Goal: Task Accomplishment & Management: Complete application form

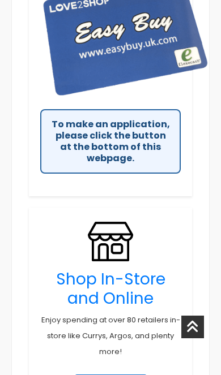
scroll to position [566, 0]
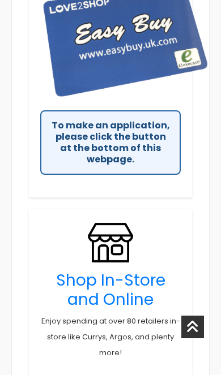
click at [78, 150] on div "To make an application, please click the button at the bottom of this webpage." at bounding box center [110, 142] width 140 height 64
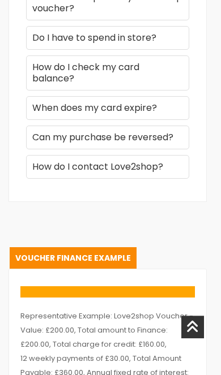
scroll to position [2343, 3]
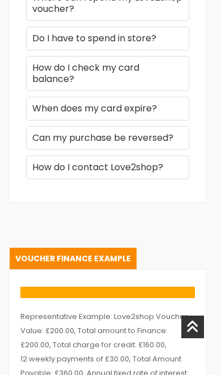
click at [98, 249] on link "Voucher Finance Example" at bounding box center [73, 258] width 127 height 21
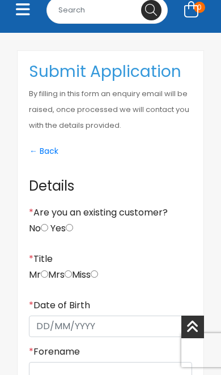
scroll to position [280, 0]
click at [42, 231] on label "No" at bounding box center [38, 228] width 19 height 11
click at [42, 231] on input "No" at bounding box center [44, 227] width 7 height 7
radio input "true"
click at [98, 270] on input "radio" at bounding box center [94, 273] width 7 height 7
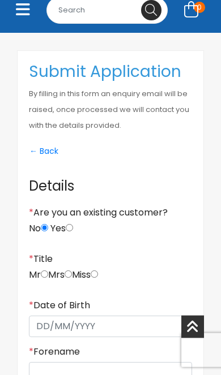
radio input "true"
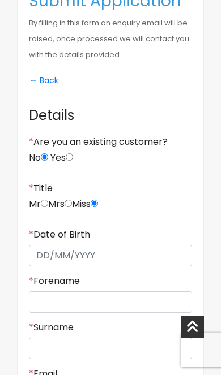
scroll to position [351, 0]
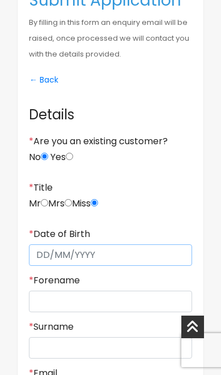
click at [35, 261] on input "* Date of Birth" at bounding box center [110, 254] width 163 height 21
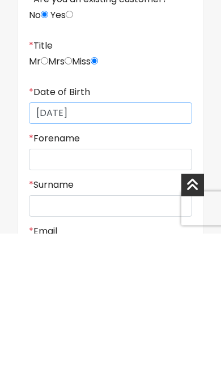
type input "[DATE]"
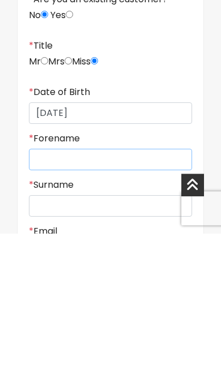
click at [36, 291] on input "* Forename" at bounding box center [110, 301] width 163 height 21
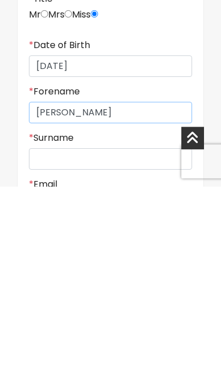
type input "[PERSON_NAME]"
click at [33, 337] on input "* Surname" at bounding box center [110, 347] width 163 height 21
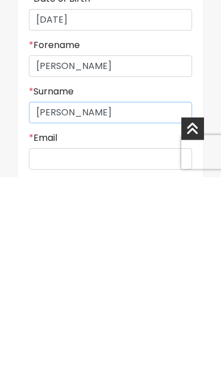
type input "[PERSON_NAME]"
click at [36, 346] on input "* Email" at bounding box center [110, 356] width 163 height 21
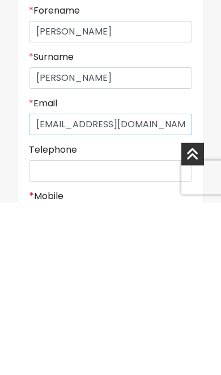
type input "[EMAIL_ADDRESS][DOMAIN_NAME]"
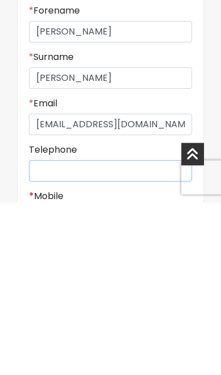
click at [35, 333] on input "Telephone" at bounding box center [110, 343] width 163 height 21
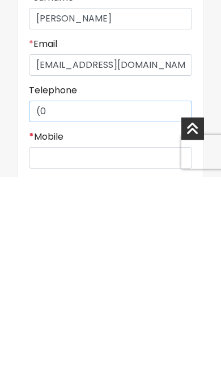
type input "("
click at [35, 345] on input "* Mobile" at bounding box center [110, 355] width 163 height 21
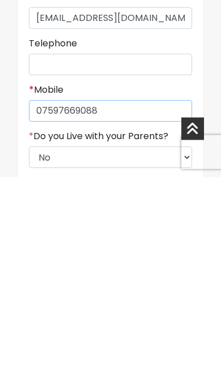
type input "07597669088"
click at [33, 344] on select "Select No Yes" at bounding box center [110, 354] width 163 height 21
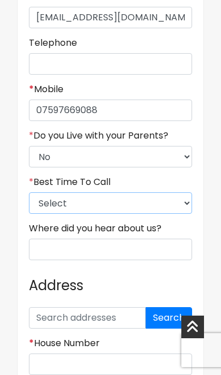
click at [31, 205] on select "Select 9am-12pm 12pm-3pm 3pm-6pm 6pm-8pm Any Time" at bounding box center [110, 202] width 163 height 21
select select "4"
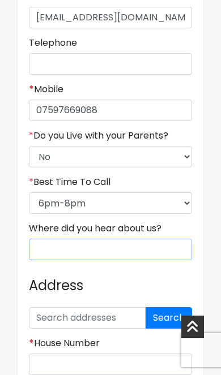
click at [32, 252] on input "Where did you hear about us?" at bounding box center [110, 249] width 163 height 21
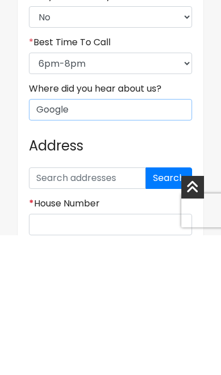
type input "Google"
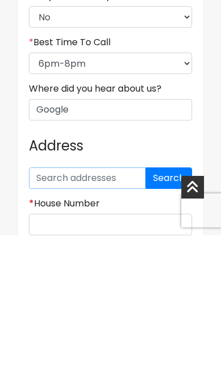
click at [40, 307] on input "text" at bounding box center [87, 317] width 117 height 21
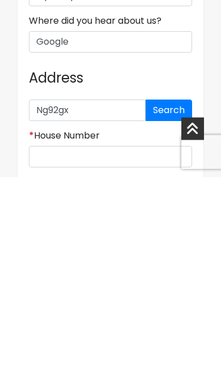
click at [163, 298] on button "Search" at bounding box center [168, 308] width 46 height 21
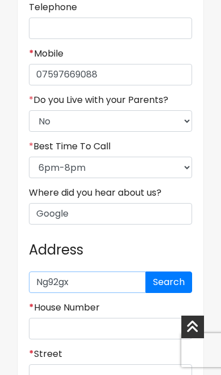
click at [104, 290] on input "Ng92gx" at bounding box center [87, 282] width 117 height 21
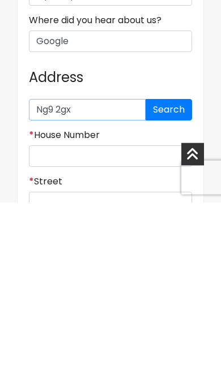
type input "Ng9 2gx"
click at [156, 272] on button "Search" at bounding box center [168, 282] width 46 height 21
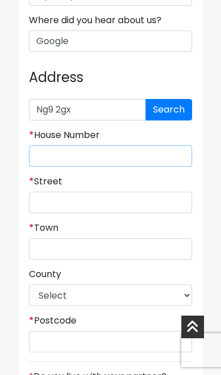
click at [38, 162] on input "* House Number" at bounding box center [110, 155] width 163 height 21
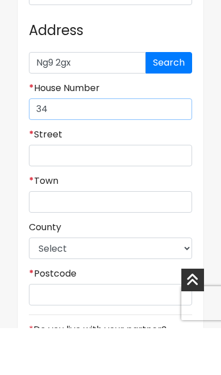
type input "34"
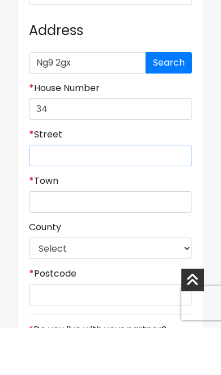
click at [33, 192] on input "* Street" at bounding box center [110, 202] width 163 height 21
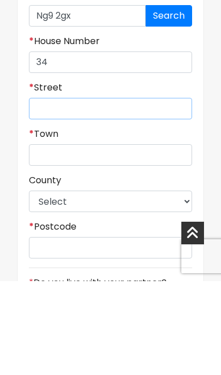
type input "34 Summer Cresent"
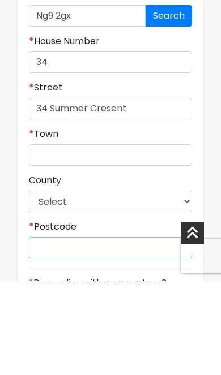
type input "Ng9 2gx"
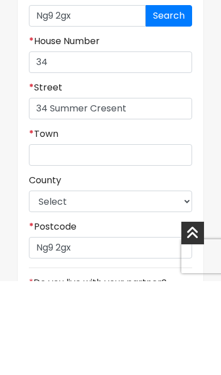
scroll to position [1203, 0]
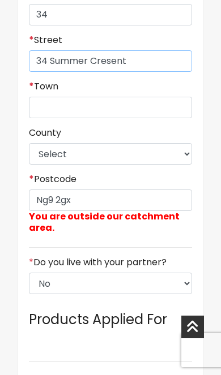
click at [49, 65] on input "34 Summer Cresent" at bounding box center [110, 60] width 163 height 21
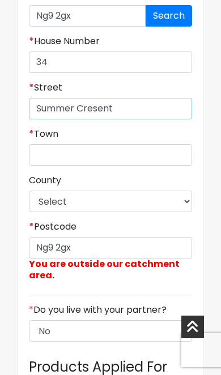
type input "Summer Cresent"
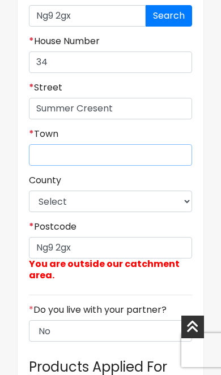
click at [38, 165] on input "* Town" at bounding box center [110, 154] width 163 height 21
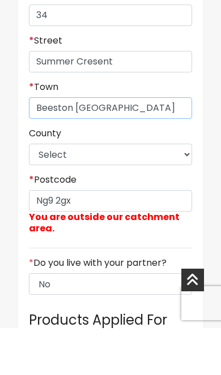
type input "Beeston [GEOGRAPHIC_DATA]"
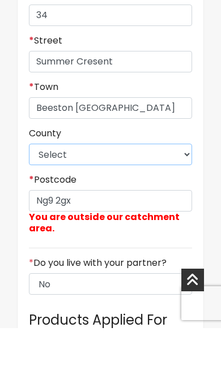
click at [33, 191] on select "Select [GEOGRAPHIC_DATA] [GEOGRAPHIC_DATA] [GEOGRAPHIC_DATA] [GEOGRAPHIC_DATA] …" at bounding box center [110, 201] width 163 height 21
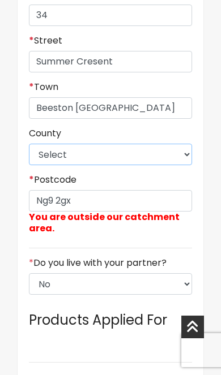
click at [29, 165] on select "Select [GEOGRAPHIC_DATA] [GEOGRAPHIC_DATA] [GEOGRAPHIC_DATA] [GEOGRAPHIC_DATA] …" at bounding box center [110, 154] width 163 height 21
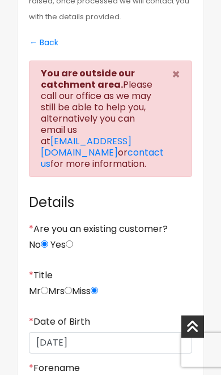
scroll to position [371, 0]
